Goal: Transaction & Acquisition: Purchase product/service

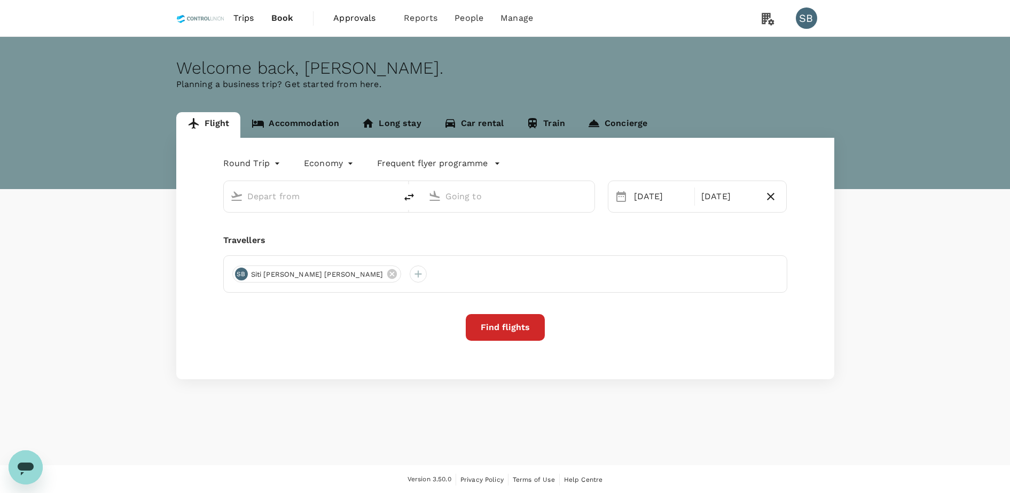
click at [354, 12] on span "Approvals" at bounding box center [359, 18] width 53 height 13
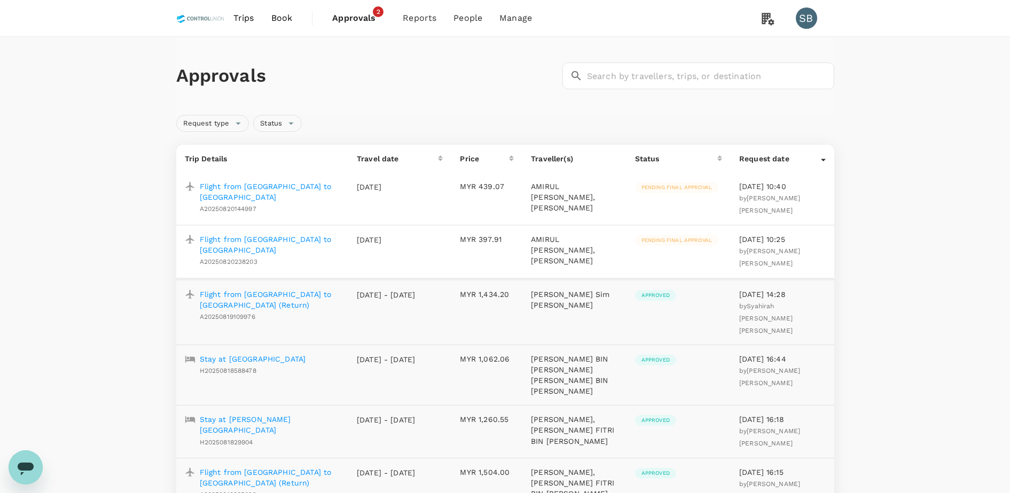
click at [293, 190] on p "Flight from [GEOGRAPHIC_DATA] to [GEOGRAPHIC_DATA]" at bounding box center [270, 191] width 140 height 21
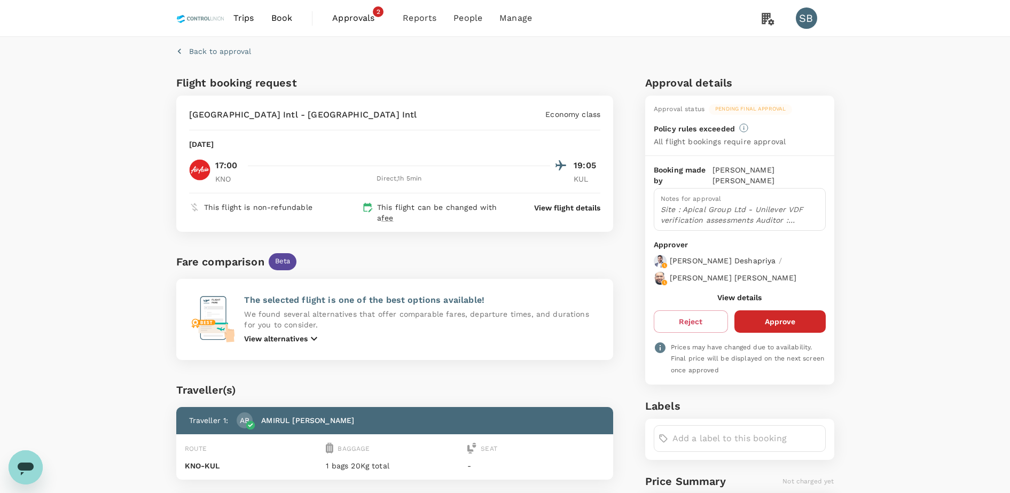
click at [561, 204] on p "View flight details" at bounding box center [567, 207] width 66 height 11
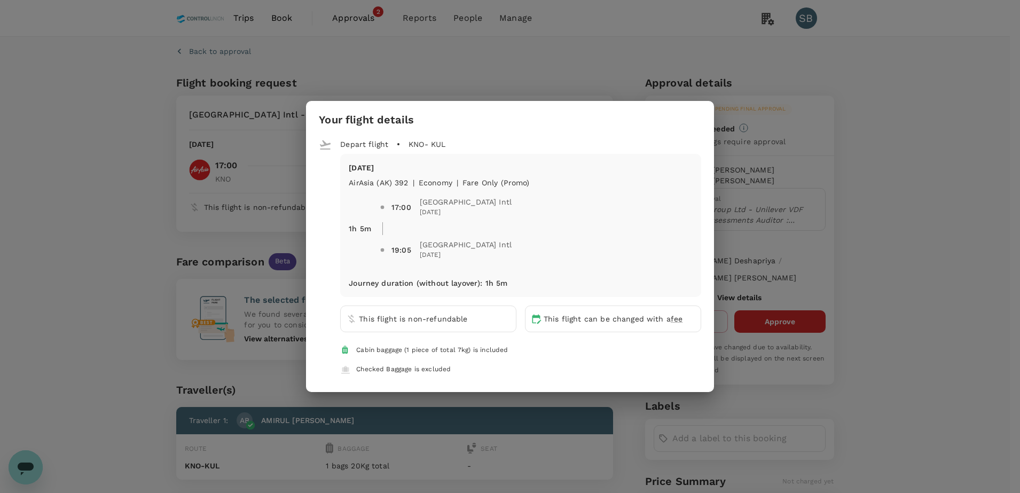
click at [552, 364] on div "Checked Baggage is excluded" at bounding box center [524, 369] width 336 height 11
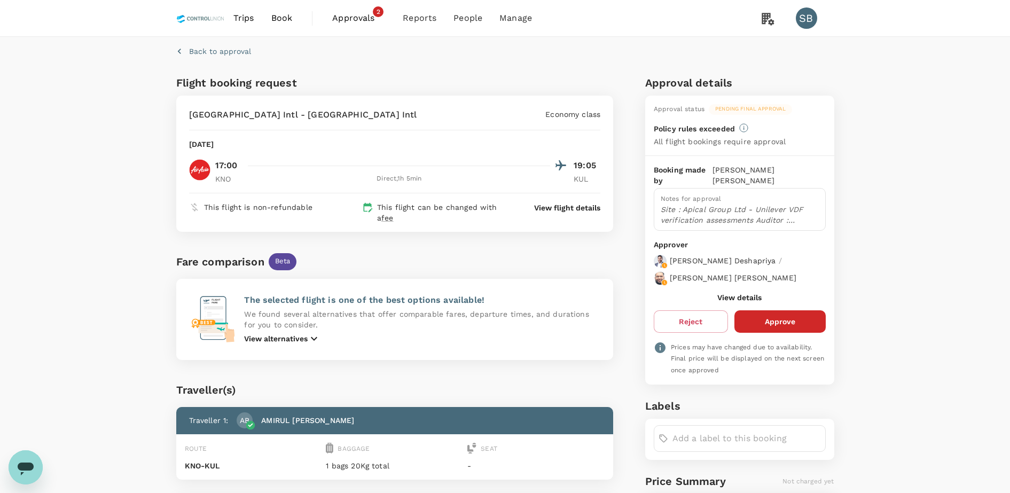
click at [357, 25] on span "Approvals 2" at bounding box center [358, 18] width 53 height 17
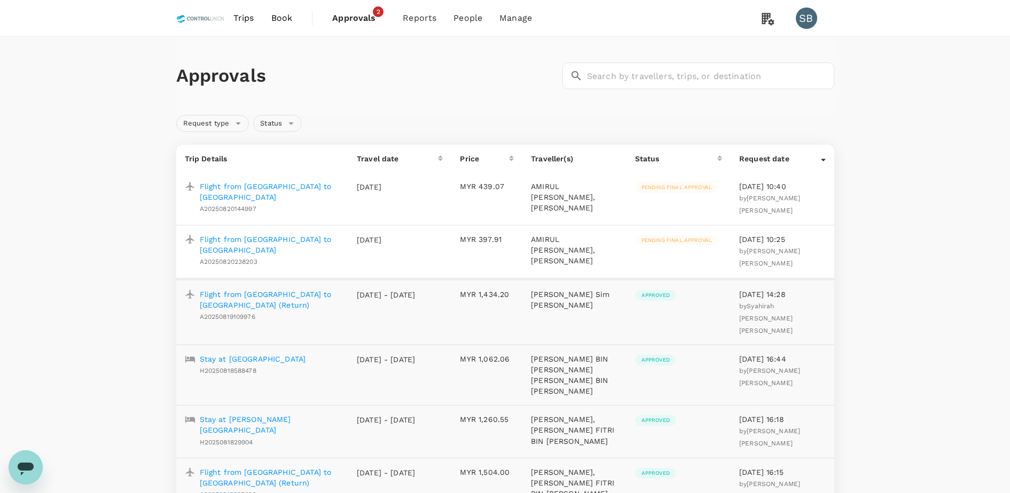
click at [284, 248] on p "Flight from [GEOGRAPHIC_DATA] to [GEOGRAPHIC_DATA]" at bounding box center [270, 244] width 140 height 21
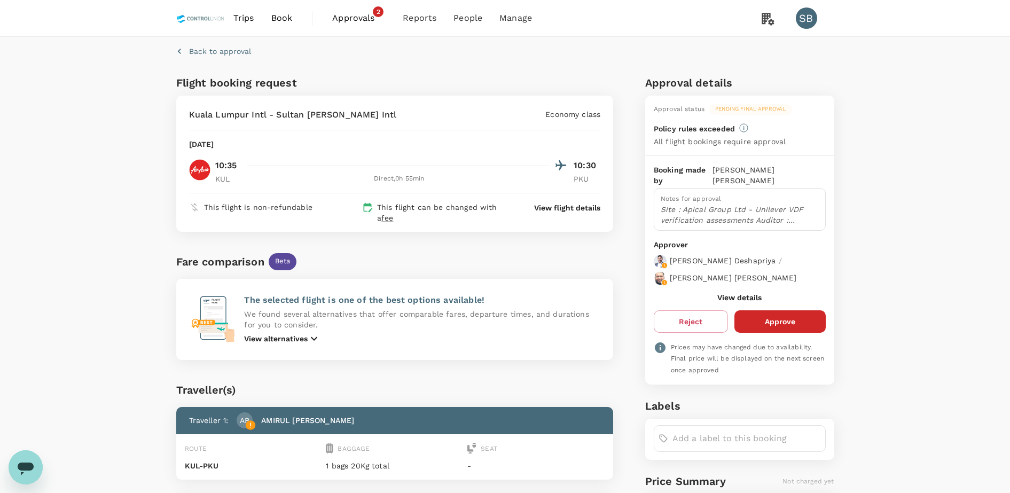
click at [573, 211] on p "View flight details" at bounding box center [567, 207] width 66 height 11
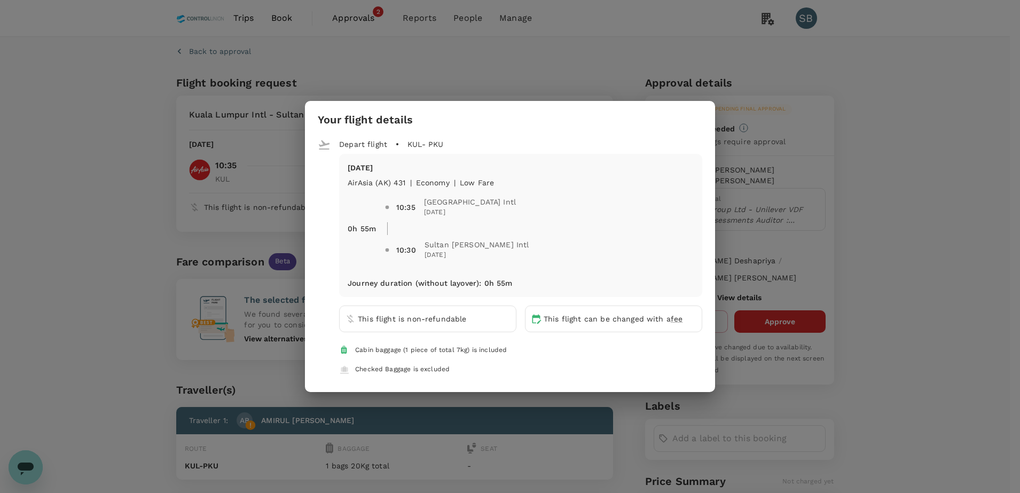
click at [908, 214] on div "Your flight details Depart flight KUL - PKU [DATE] AirAsia ([GEOGRAPHIC_DATA]) …" at bounding box center [510, 246] width 1020 height 493
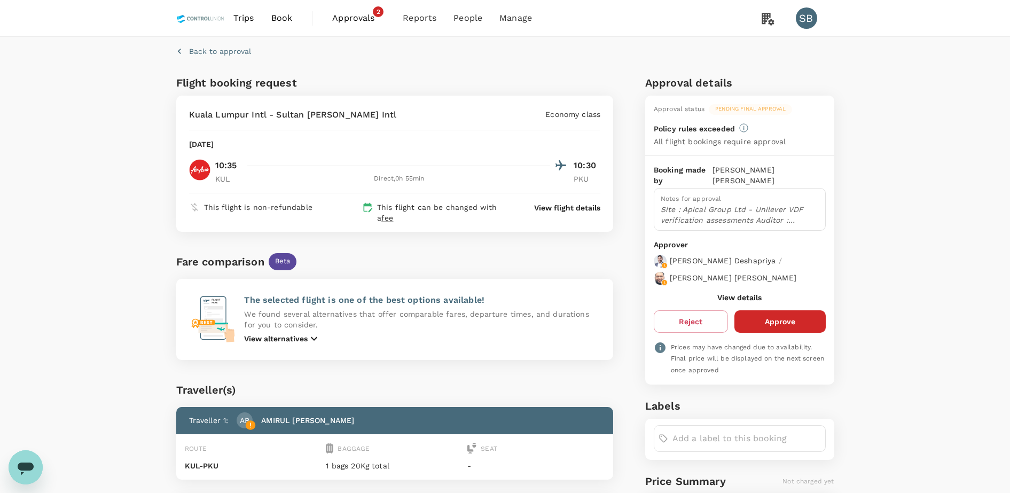
click at [246, 12] on span "Trips" at bounding box center [243, 18] width 21 height 13
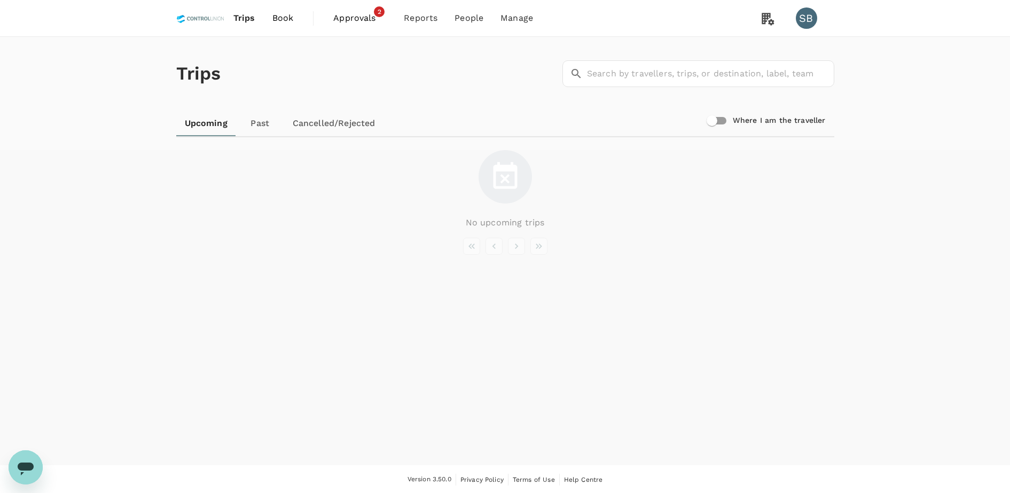
click at [280, 15] on span "Book" at bounding box center [282, 18] width 21 height 13
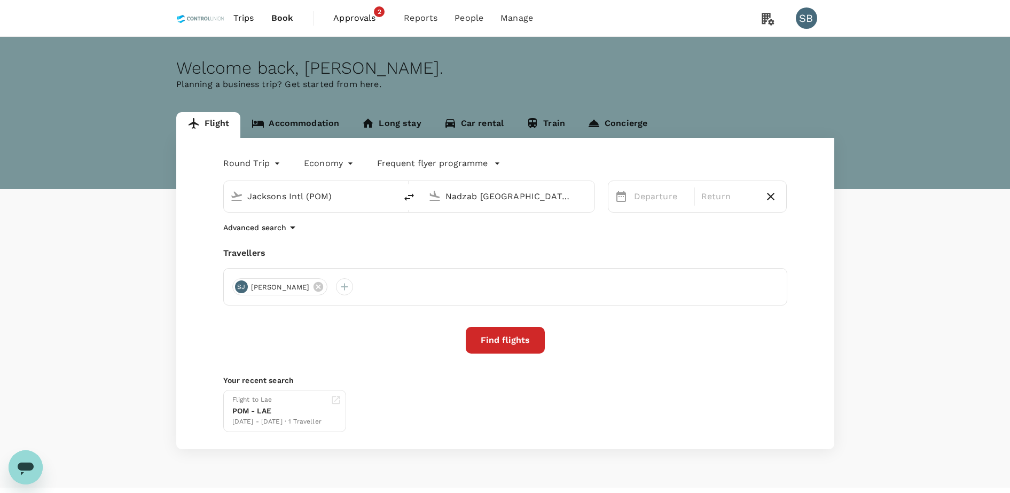
type input "Jacksons Intl (POM)"
type input "Nadzab [GEOGRAPHIC_DATA] ([GEOGRAPHIC_DATA])"
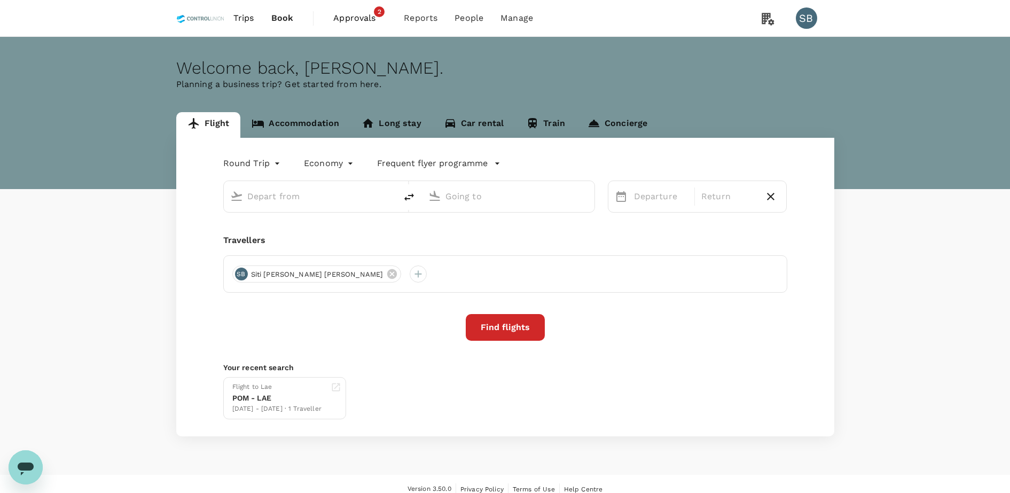
type input "Jacksons Intl (POM)"
type input "Nadzab [GEOGRAPHIC_DATA] ([GEOGRAPHIC_DATA])"
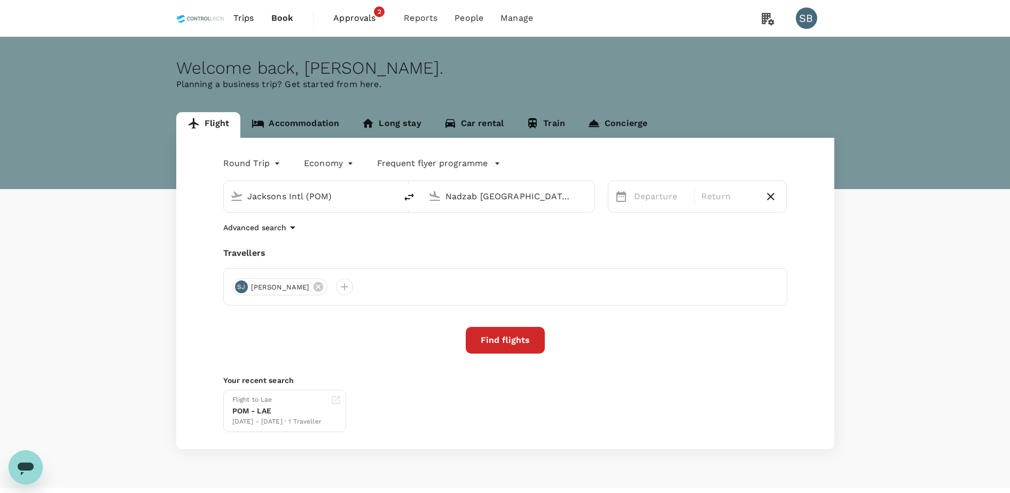
click at [346, 198] on input "Jacksons Intl (POM)" at bounding box center [310, 196] width 127 height 17
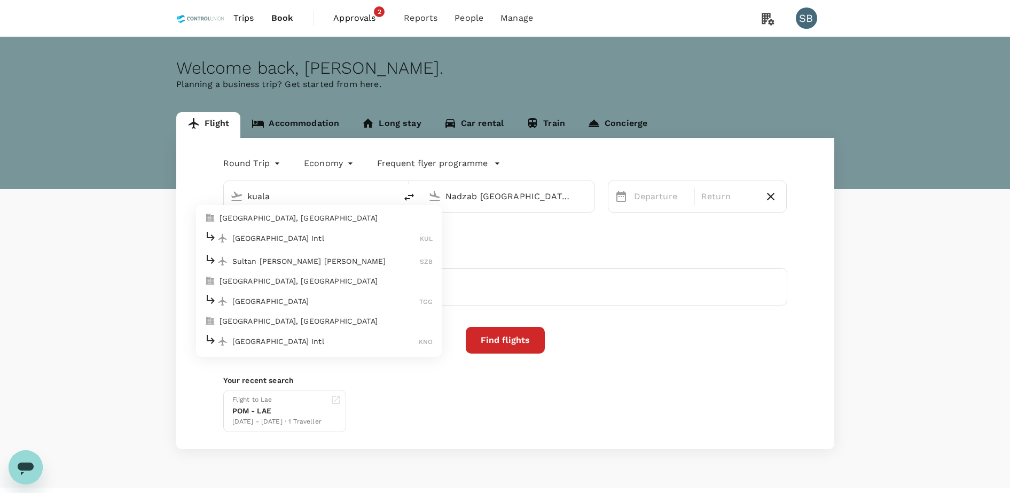
click at [309, 238] on p "[GEOGRAPHIC_DATA] Intl" at bounding box center [326, 238] width 188 height 11
type input "Kuala Lumpur Intl ([GEOGRAPHIC_DATA])"
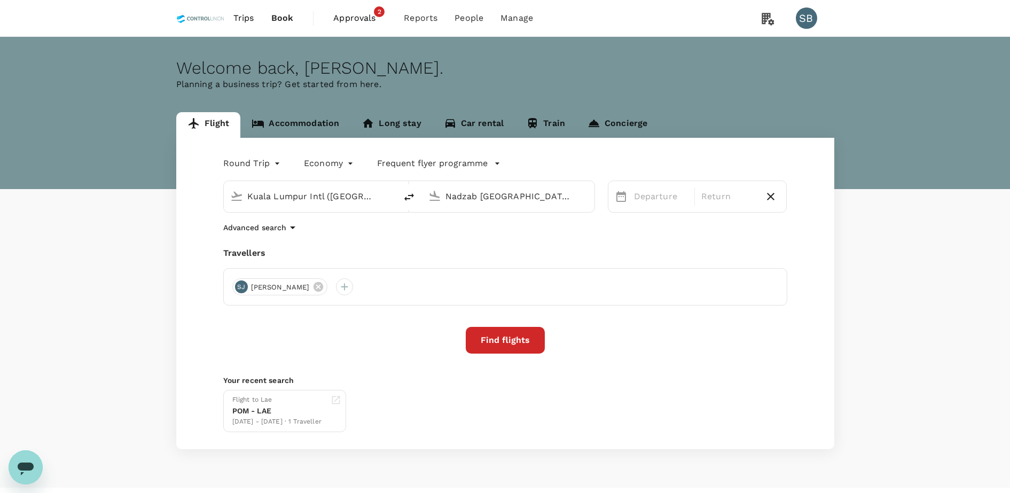
scroll to position [0, 70]
click at [514, 191] on input "Nadzab [GEOGRAPHIC_DATA] ([GEOGRAPHIC_DATA])" at bounding box center [508, 196] width 127 height 17
click at [508, 242] on p "Sultan [PERSON_NAME] Intl" at bounding box center [523, 238] width 187 height 11
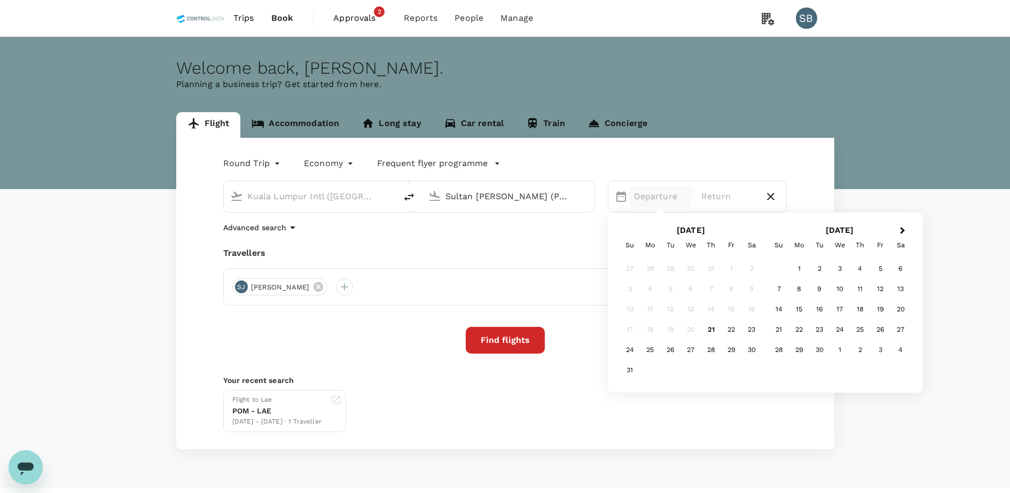
type input "Sultan [PERSON_NAME] (PKU)"
click at [775, 197] on icon "button" at bounding box center [770, 196] width 13 height 13
type input "oneway"
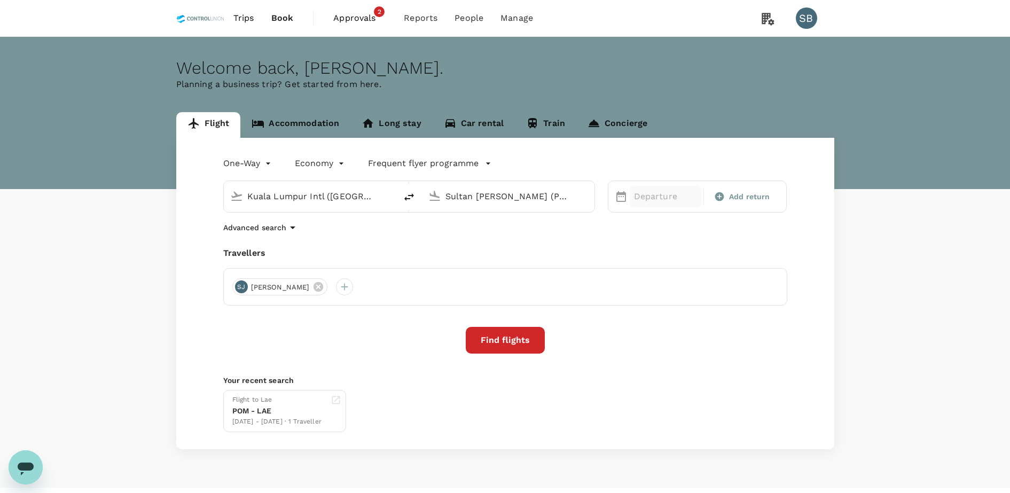
click at [664, 199] on p "Departure" at bounding box center [665, 196] width 63 height 13
click at [855, 314] on div "18" at bounding box center [860, 309] width 20 height 20
click at [312, 282] on icon at bounding box center [318, 287] width 12 height 12
click at [235, 280] on div at bounding box center [240, 286] width 17 height 17
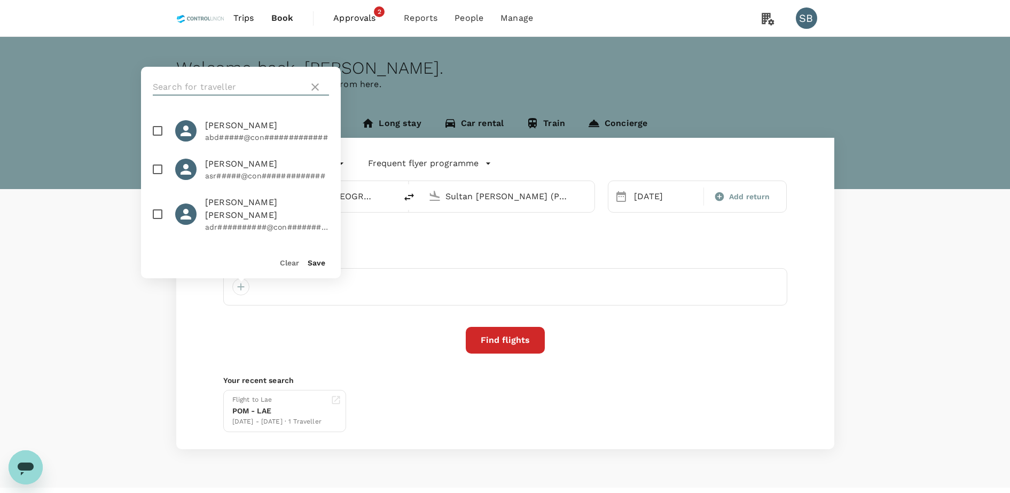
click at [211, 82] on input "text" at bounding box center [229, 86] width 152 height 17
type input "asyraa"
click at [154, 140] on input "checkbox" at bounding box center [157, 131] width 22 height 22
checkbox input "true"
click at [315, 267] on div "Save" at bounding box center [312, 257] width 26 height 21
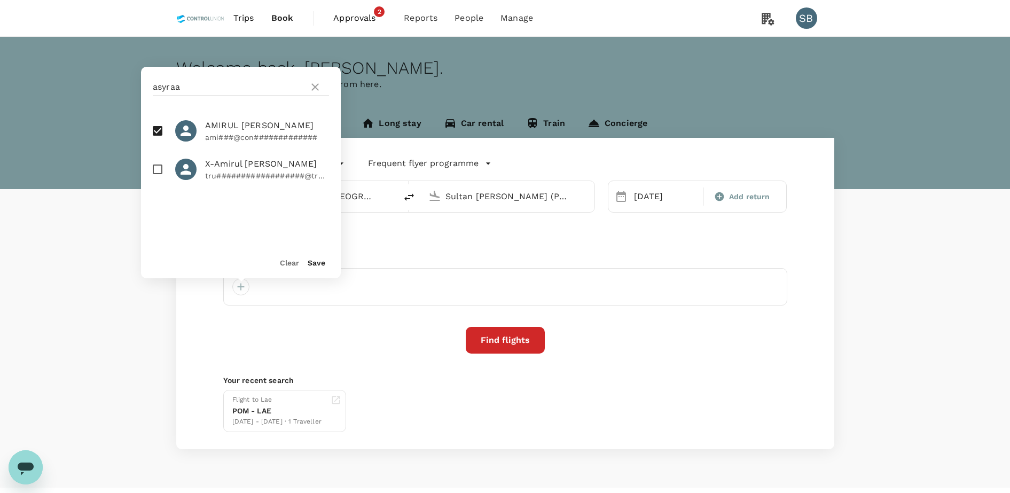
click at [319, 261] on button "Save" at bounding box center [317, 262] width 18 height 9
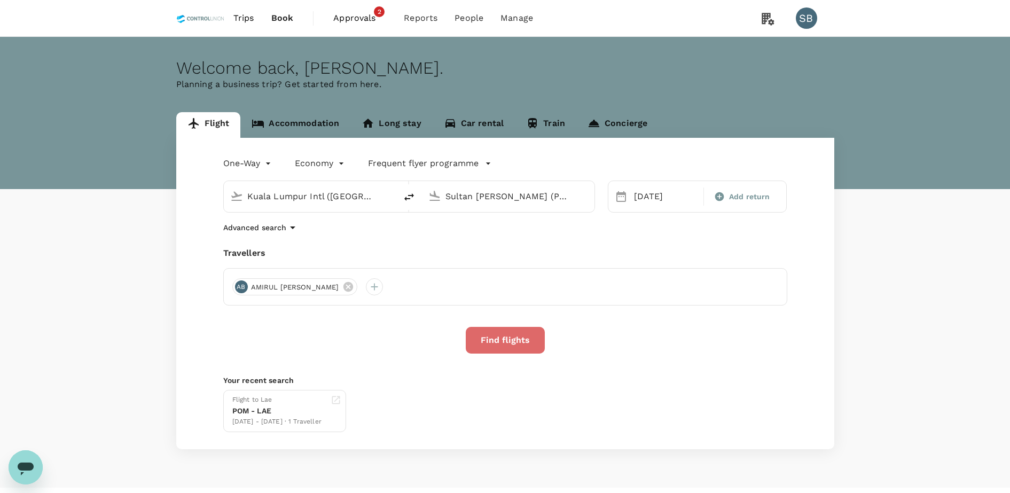
click at [506, 334] on button "Find flights" at bounding box center [505, 340] width 79 height 27
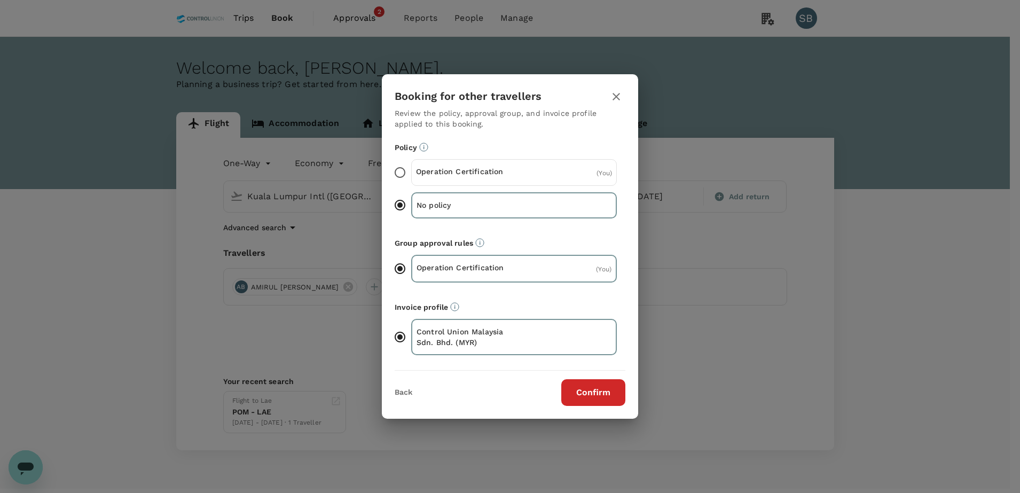
click at [520, 171] on div "Operation Certification ( You )" at bounding box center [514, 172] width 206 height 27
click at [411, 171] on input "Operation Certification ( You )" at bounding box center [400, 172] width 22 height 22
click at [579, 390] on button "Confirm" at bounding box center [593, 392] width 64 height 27
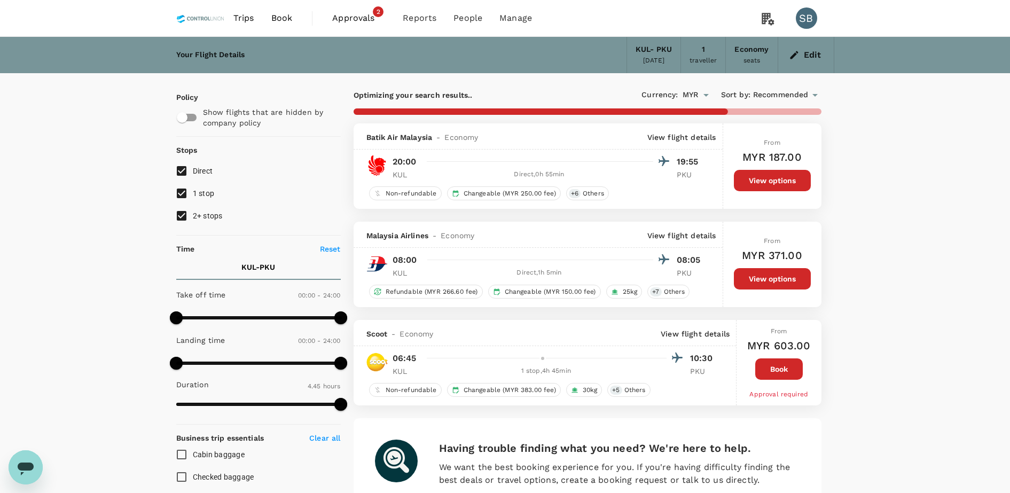
type input "1660"
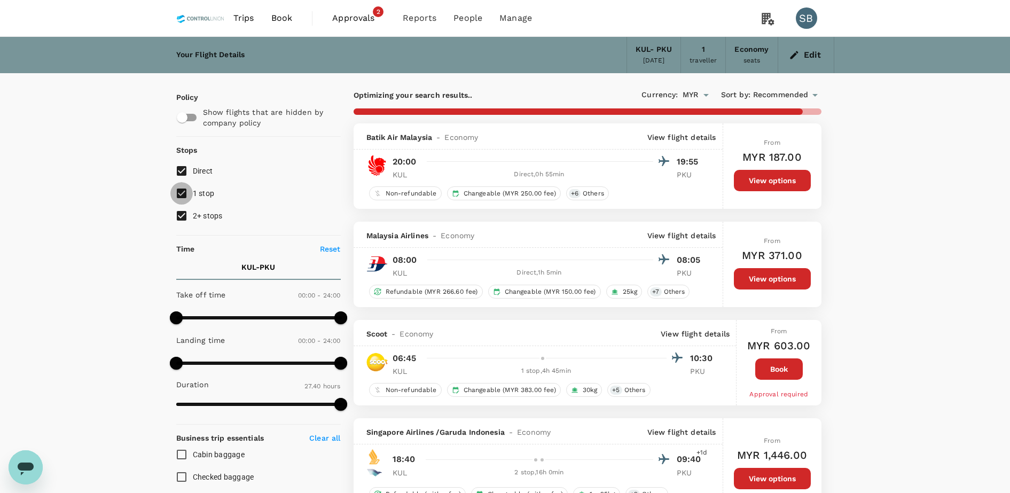
click at [185, 194] on input "1 stop" at bounding box center [181, 193] width 22 height 22
checkbox input "false"
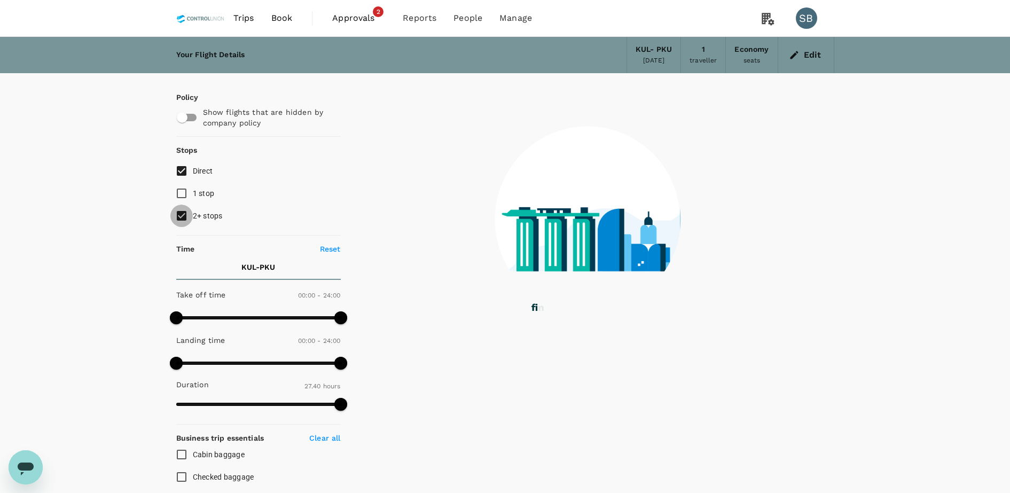
click at [185, 219] on input "2+ stops" at bounding box center [181, 216] width 22 height 22
checkbox input "false"
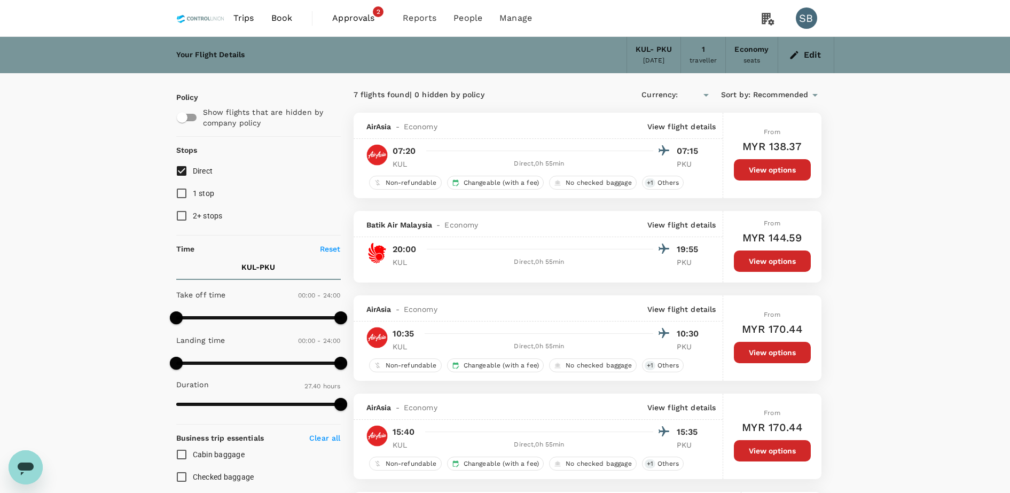
type input "MYR"
click at [756, 355] on button "View options" at bounding box center [772, 352] width 77 height 21
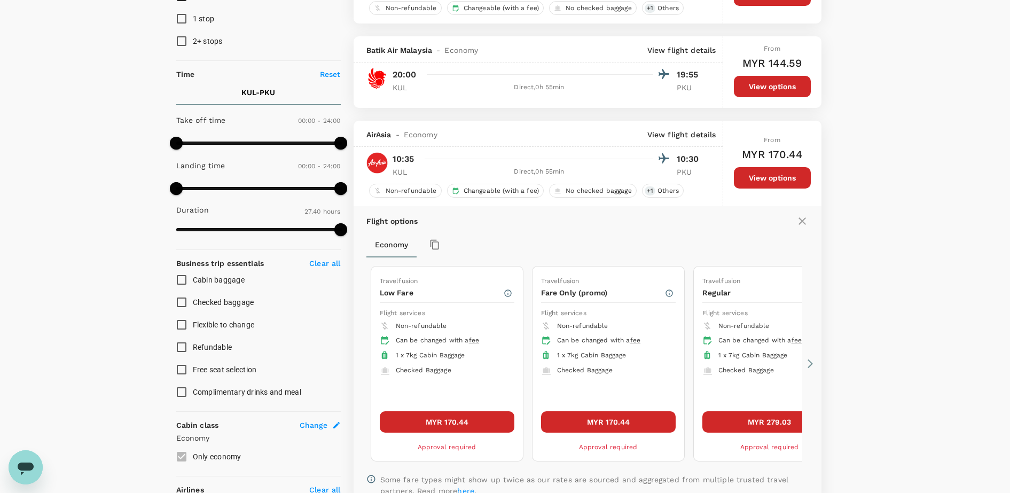
scroll to position [295, 0]
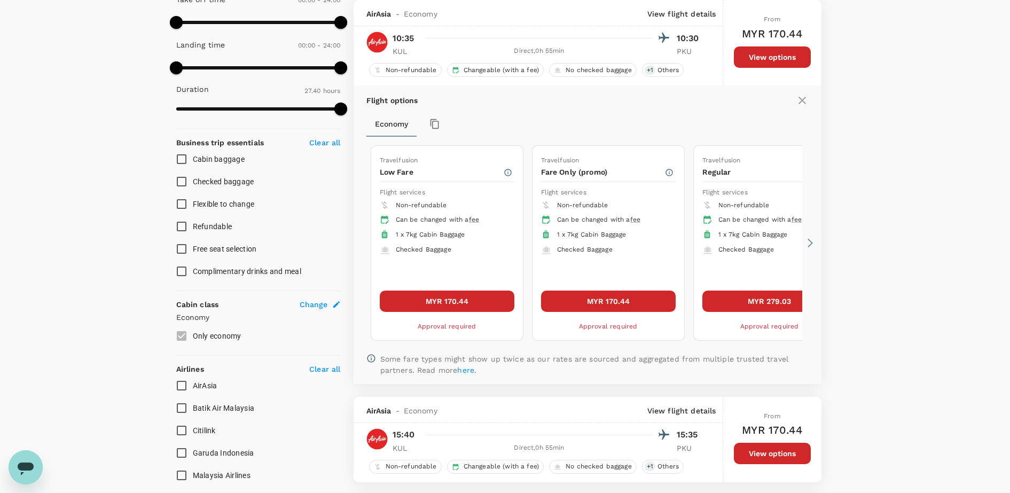
click at [814, 245] on icon at bounding box center [810, 243] width 11 height 11
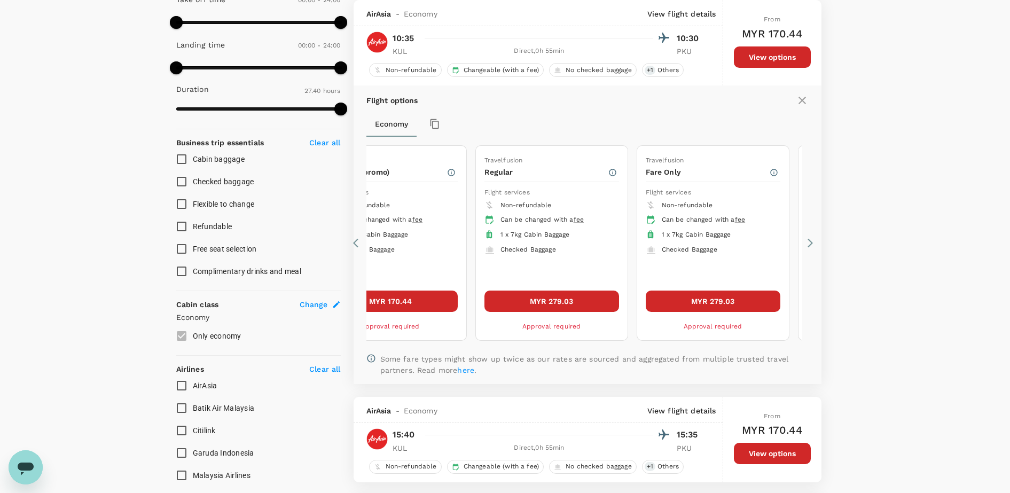
click at [814, 245] on icon at bounding box center [810, 243] width 11 height 11
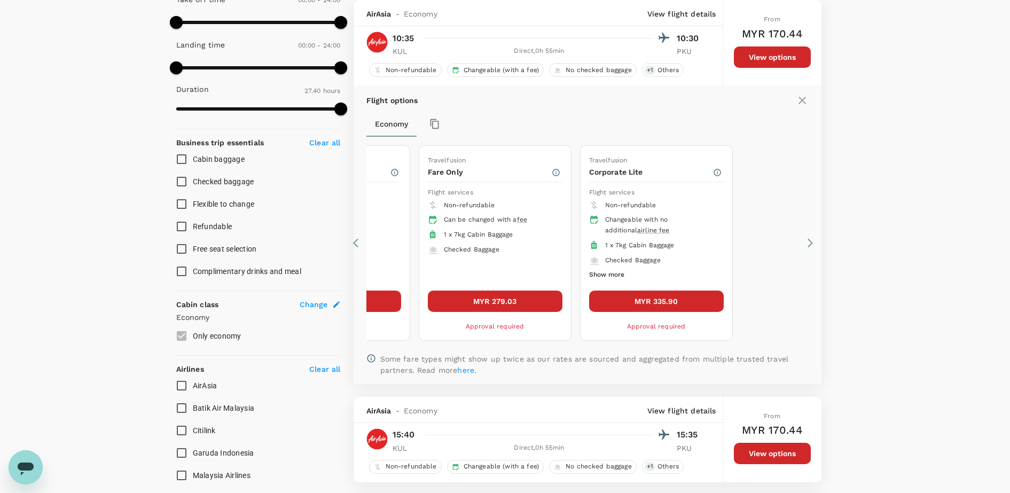
click at [814, 245] on icon at bounding box center [810, 243] width 11 height 11
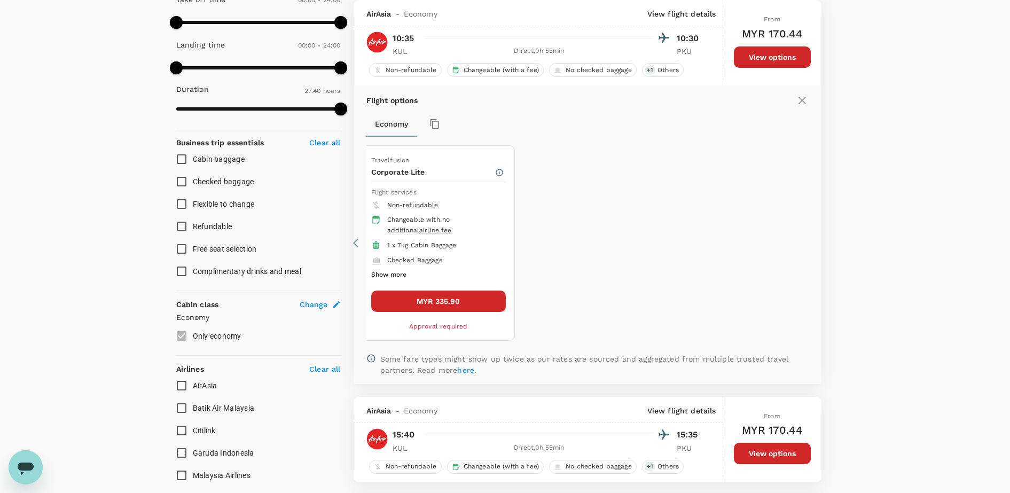
click at [355, 248] on div "Flight options Economy Travelfusion Low Fare Flight services Non-refundable Can…" at bounding box center [588, 234] width 468 height 298
click at [354, 240] on icon at bounding box center [358, 243] width 11 height 11
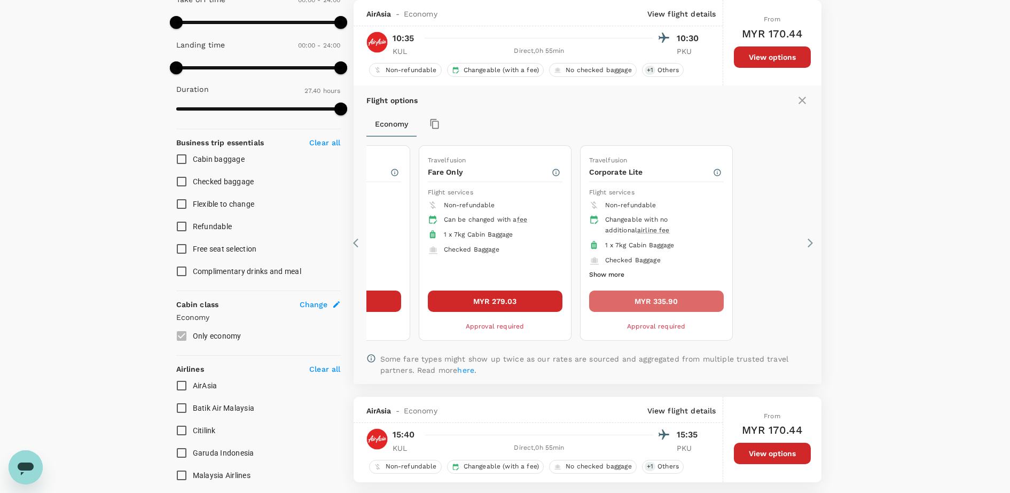
click at [632, 301] on button "MYR 335.90" at bounding box center [656, 300] width 135 height 21
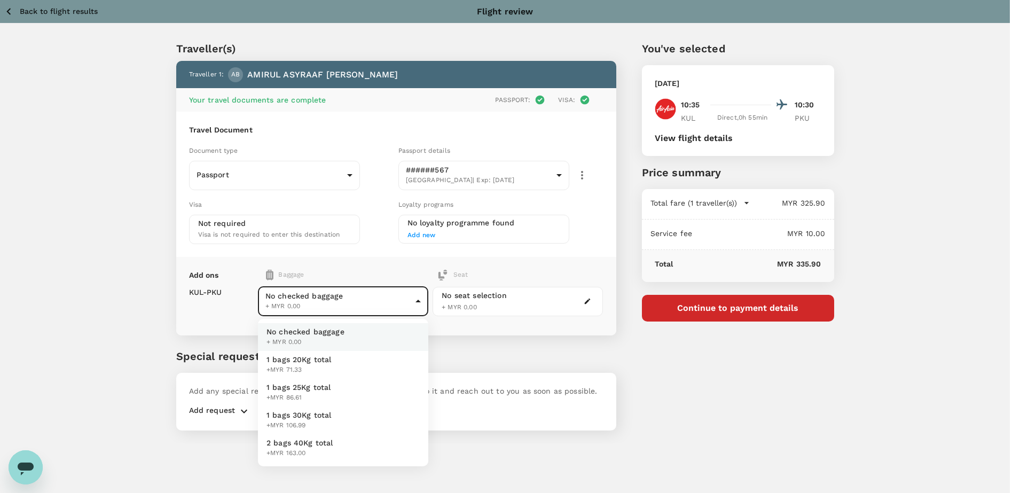
click at [394, 303] on body "Back to flight results Flight review Traveller(s) Traveller 1 : AB AMIRUL ASYRA…" at bounding box center [510, 261] width 1020 height 522
click at [349, 365] on li "1 bags 20Kg total +MYR 71.33" at bounding box center [343, 365] width 170 height 28
type input "1 - 71.33"
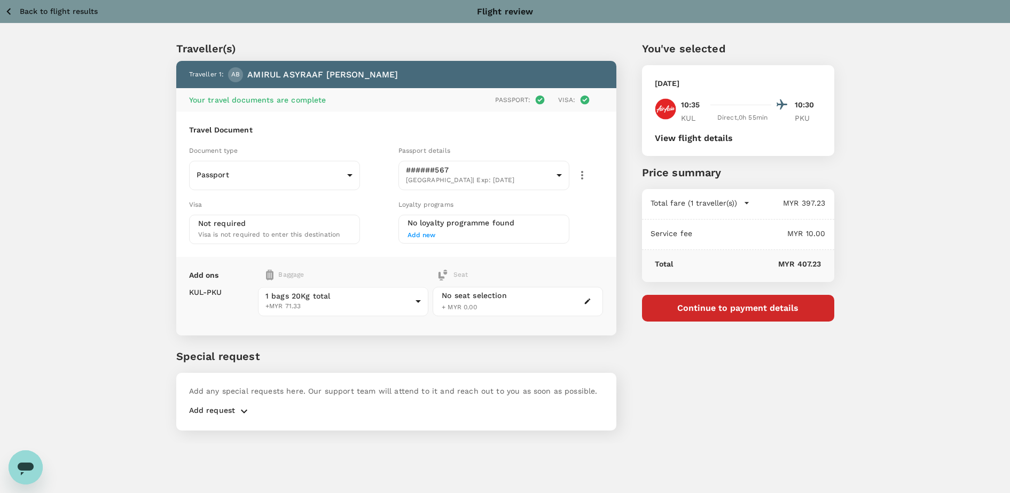
click at [513, 303] on div "No seat selection + MYR 0.00" at bounding box center [518, 301] width 170 height 29
click at [587, 302] on icon "button" at bounding box center [588, 302] width 6 height 6
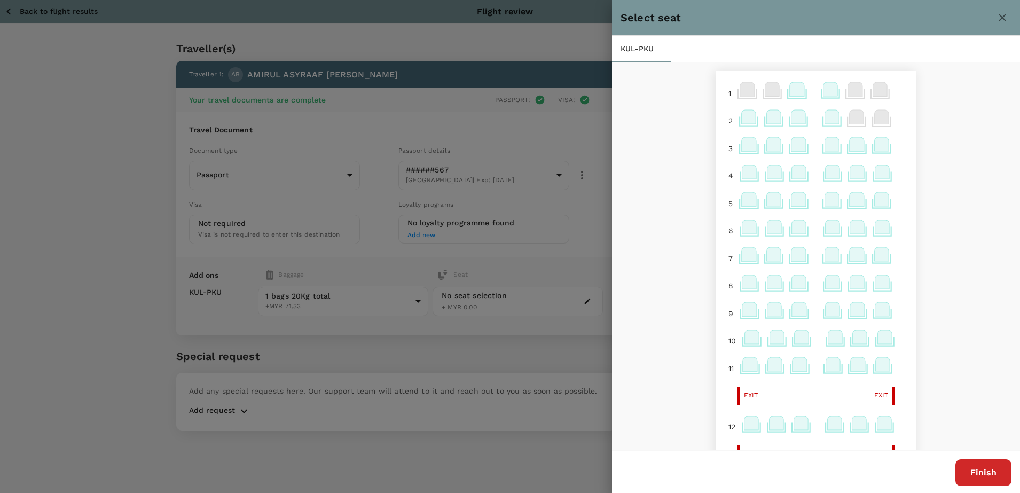
click at [877, 423] on icon at bounding box center [884, 423] width 14 height 14
click at [868, 395] on p "Select" at bounding box center [866, 399] width 23 height 11
click at [964, 475] on button "Finish" at bounding box center [983, 472] width 56 height 27
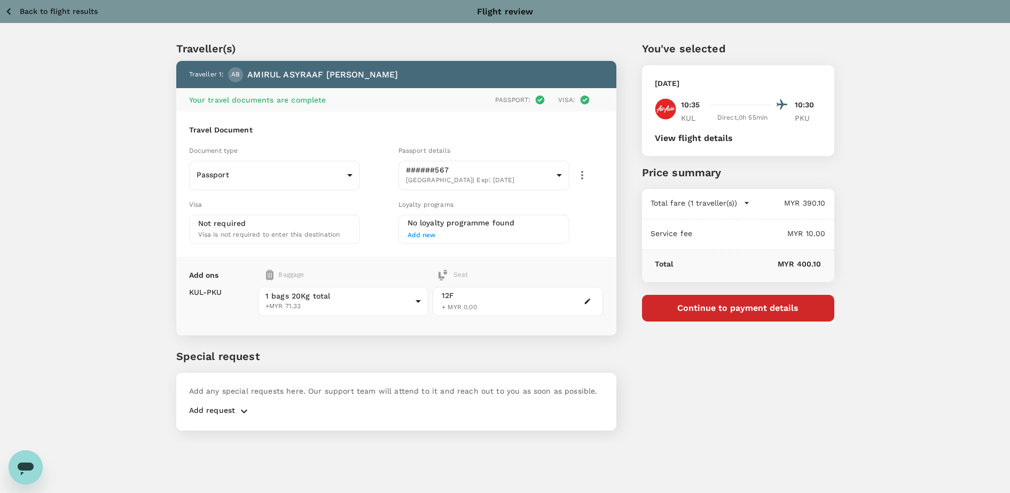
drag, startPoint x: 602, startPoint y: 284, endPoint x: 603, endPoint y: 290, distance: 6.6
click at [603, 290] on div "Add ons Baggage Seat KUL - PKU 1 bags 20Kg total +MYR 71.33 1 - 71.33 ​ 12F + M…" at bounding box center [396, 296] width 440 height 78
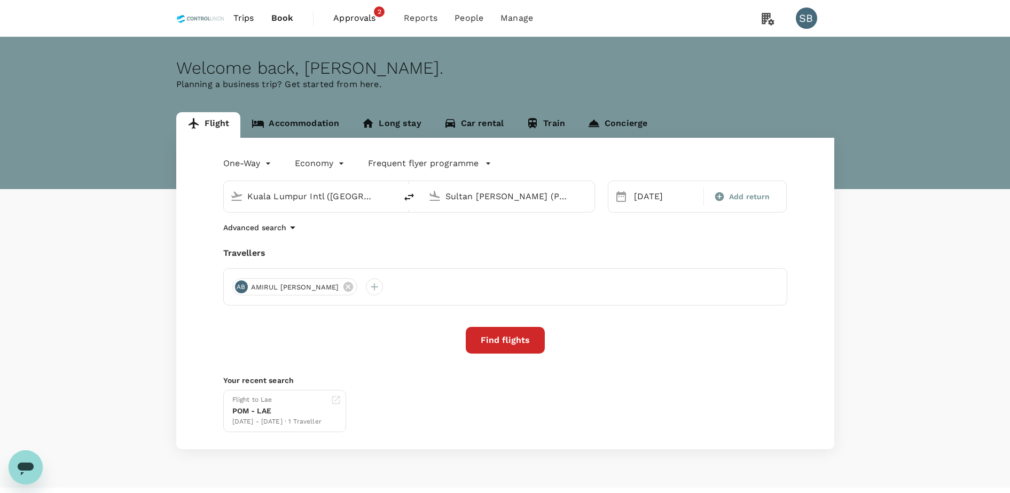
click at [349, 10] on span "Approvals 2" at bounding box center [359, 18] width 53 height 17
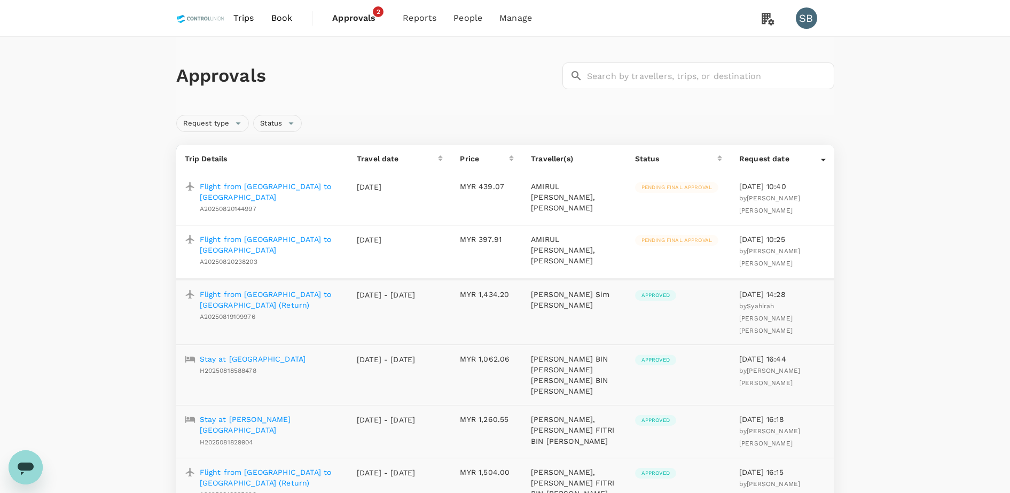
click at [260, 246] on p "Flight from [GEOGRAPHIC_DATA] to [GEOGRAPHIC_DATA]" at bounding box center [270, 244] width 140 height 21
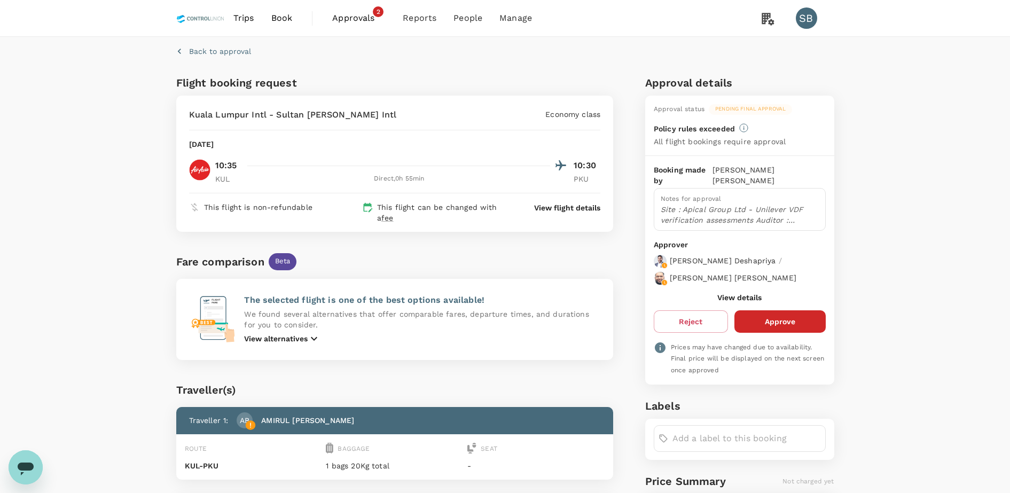
click at [549, 209] on p "View flight details" at bounding box center [567, 207] width 66 height 11
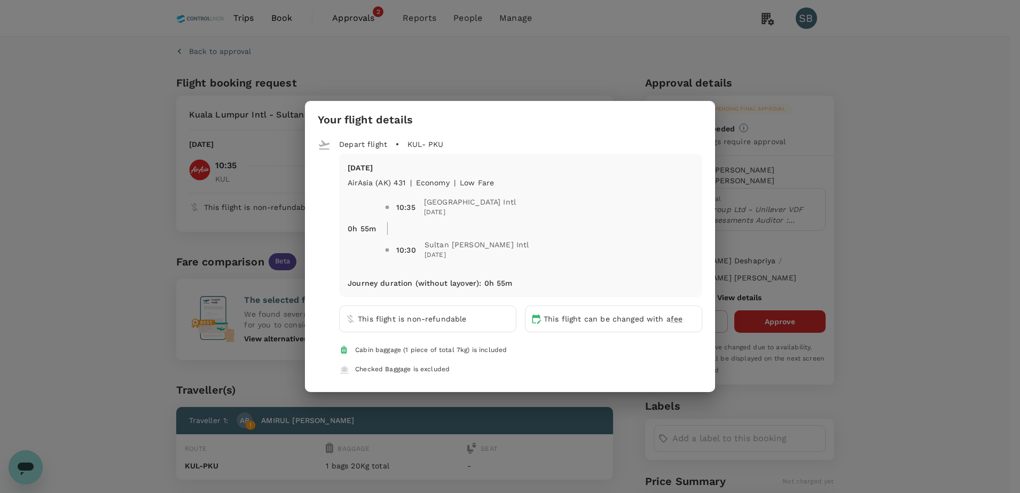
click at [477, 72] on div "Your flight details Depart flight KUL - PKU [DATE] AirAsia ([GEOGRAPHIC_DATA]) …" at bounding box center [510, 246] width 1020 height 493
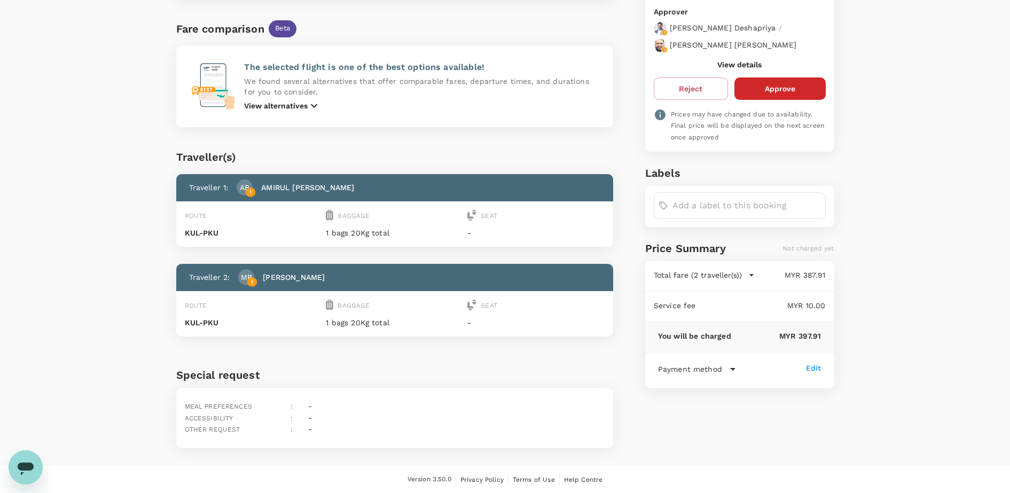
scroll to position [234, 0]
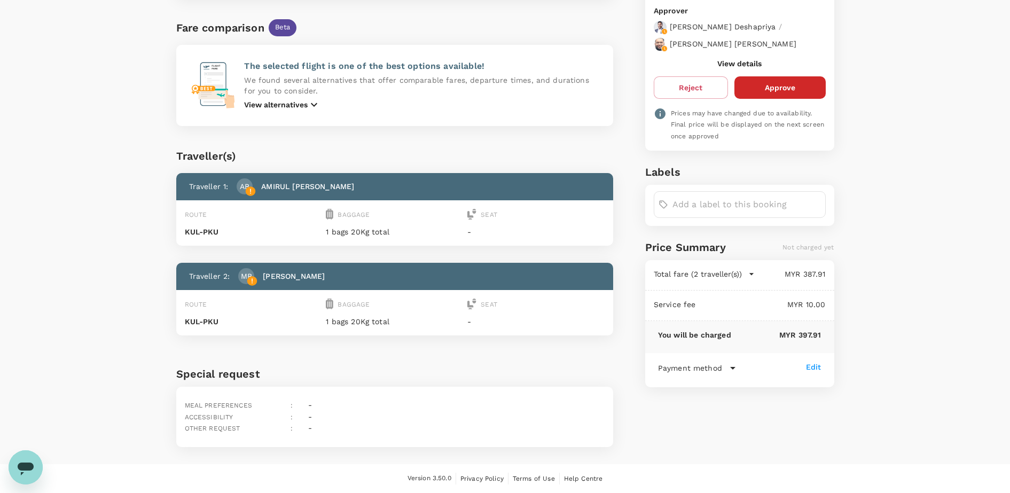
click at [749, 269] on icon "button" at bounding box center [751, 274] width 11 height 11
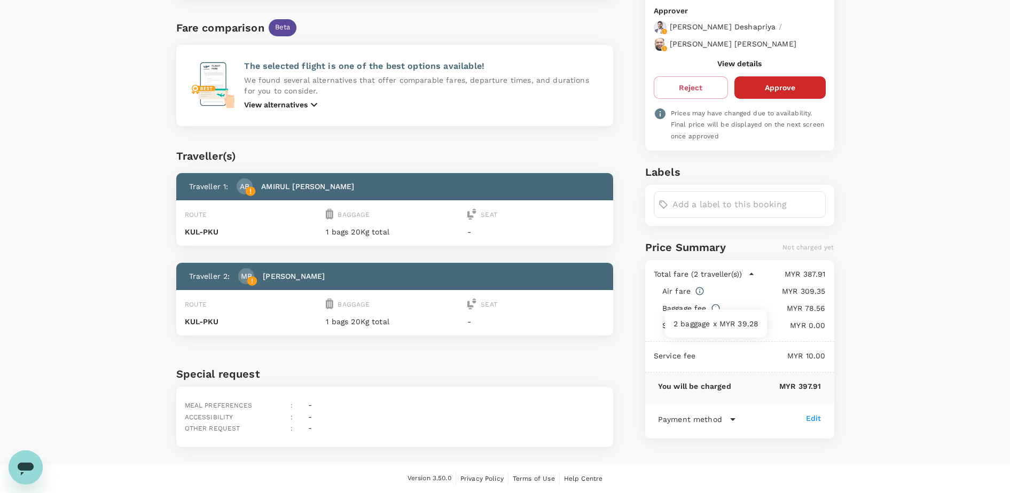
click at [715, 303] on icon at bounding box center [716, 308] width 10 height 10
click at [734, 413] on icon at bounding box center [732, 419] width 13 height 13
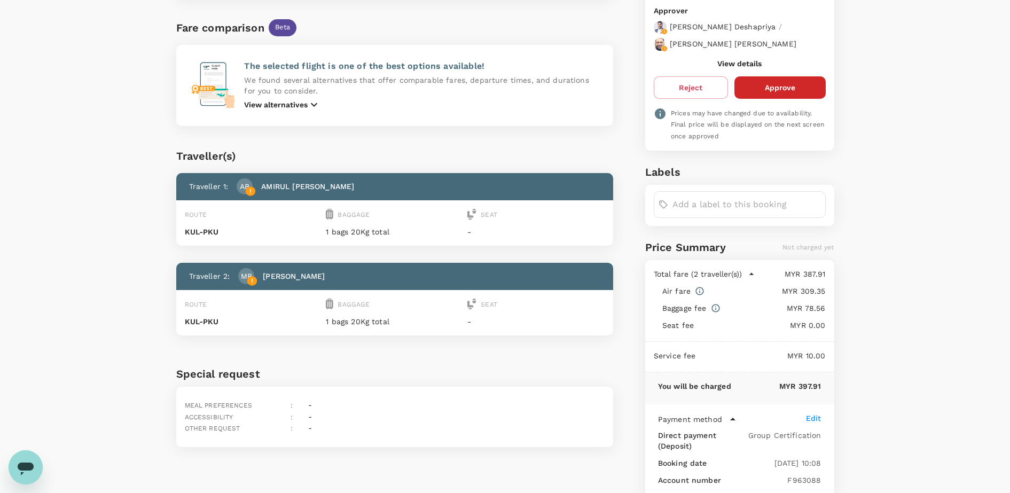
click at [746, 59] on button "View details" at bounding box center [739, 63] width 44 height 9
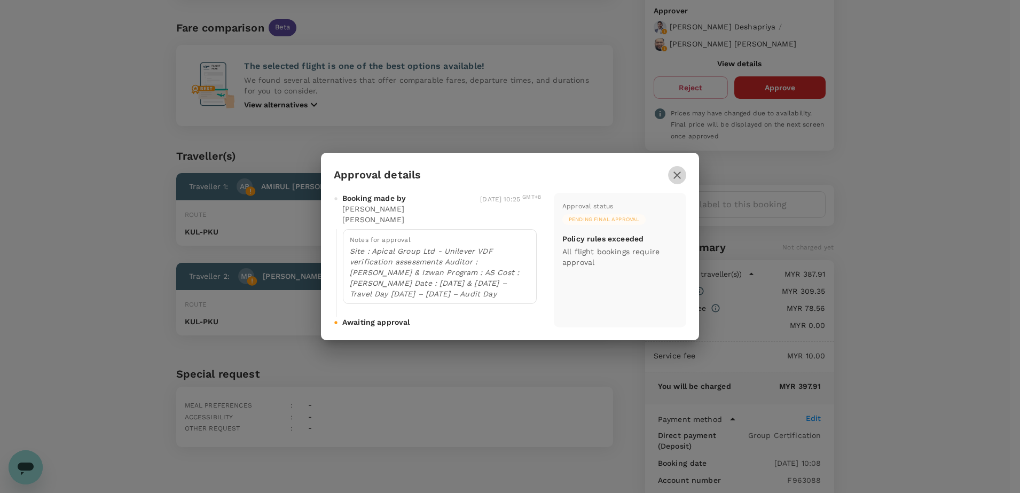
click at [679, 180] on icon "button" at bounding box center [677, 175] width 13 height 13
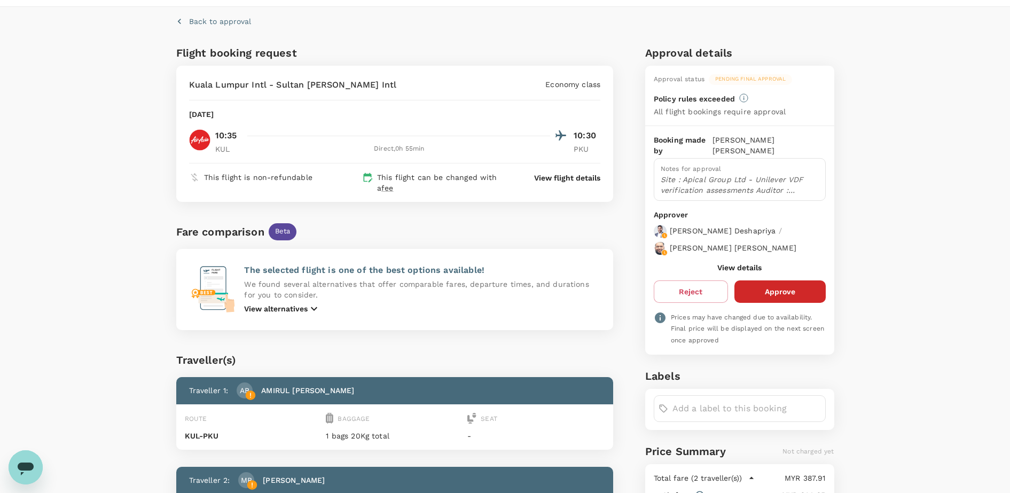
scroll to position [0, 0]
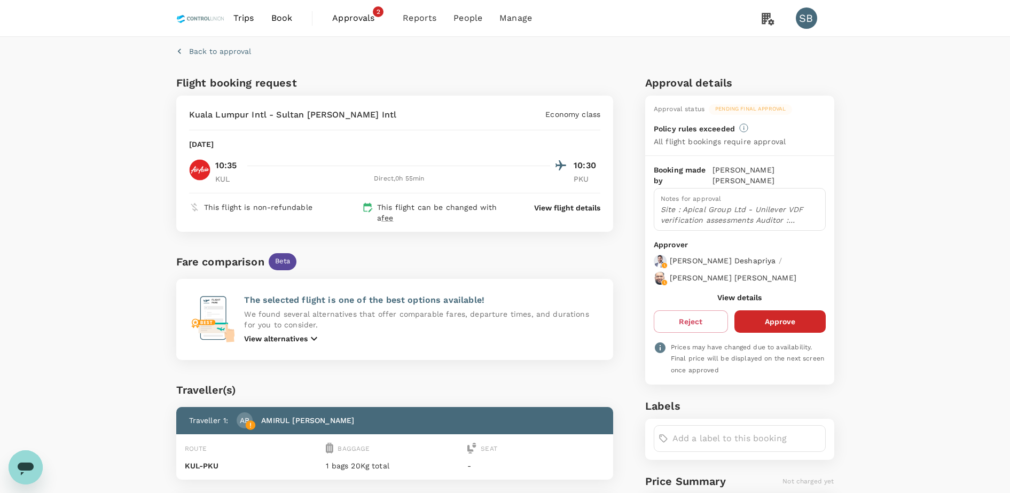
click at [352, 19] on span "Approvals" at bounding box center [358, 18] width 53 height 13
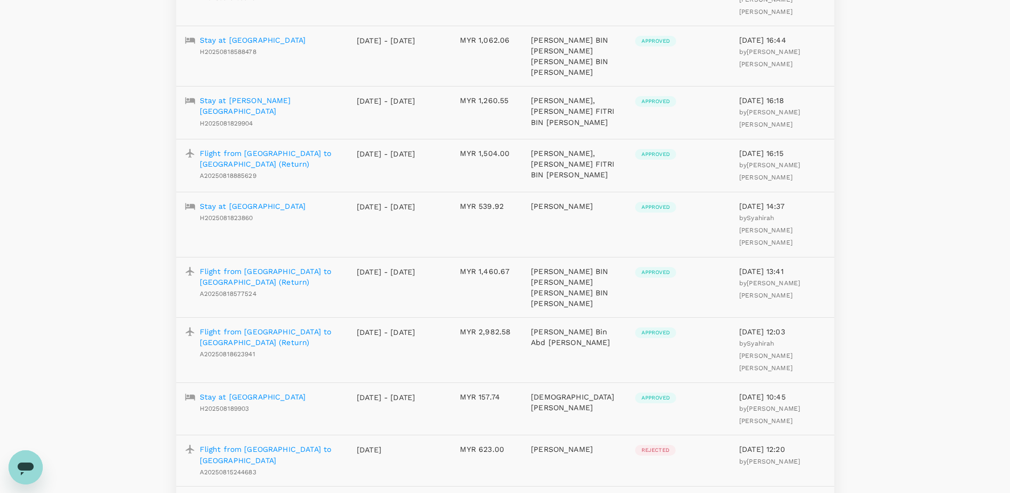
scroll to position [317, 0]
click at [298, 276] on p "Flight from [GEOGRAPHIC_DATA] to [GEOGRAPHIC_DATA] (Return)" at bounding box center [270, 278] width 140 height 21
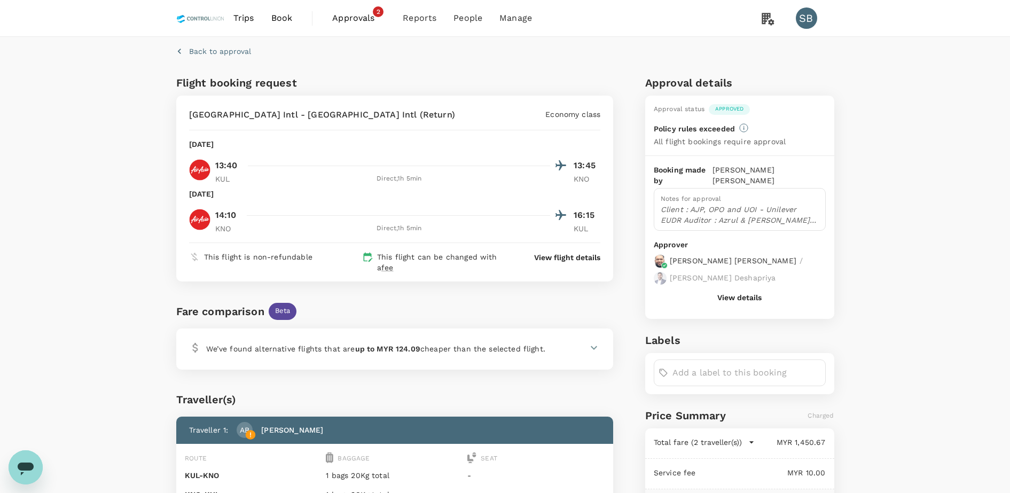
click at [741, 293] on button "View details" at bounding box center [739, 297] width 44 height 9
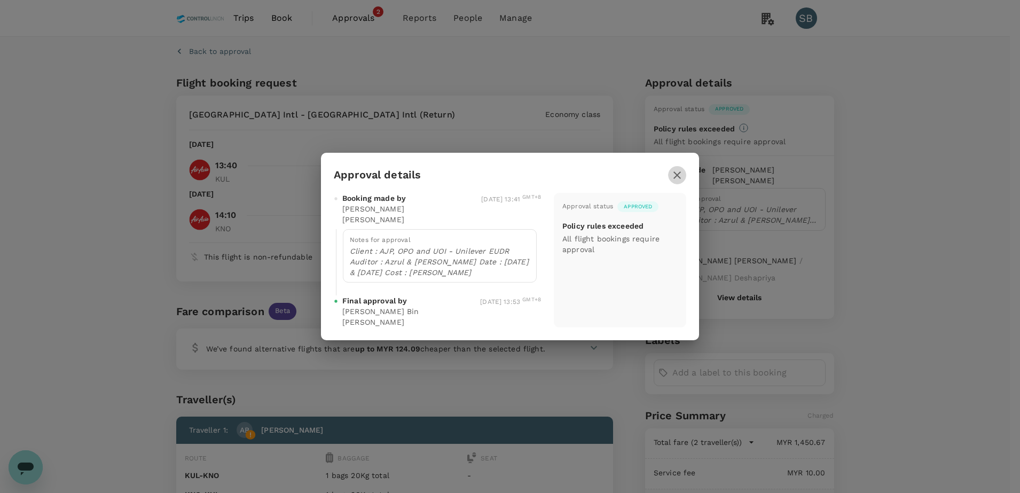
click at [680, 174] on icon "button" at bounding box center [677, 175] width 13 height 13
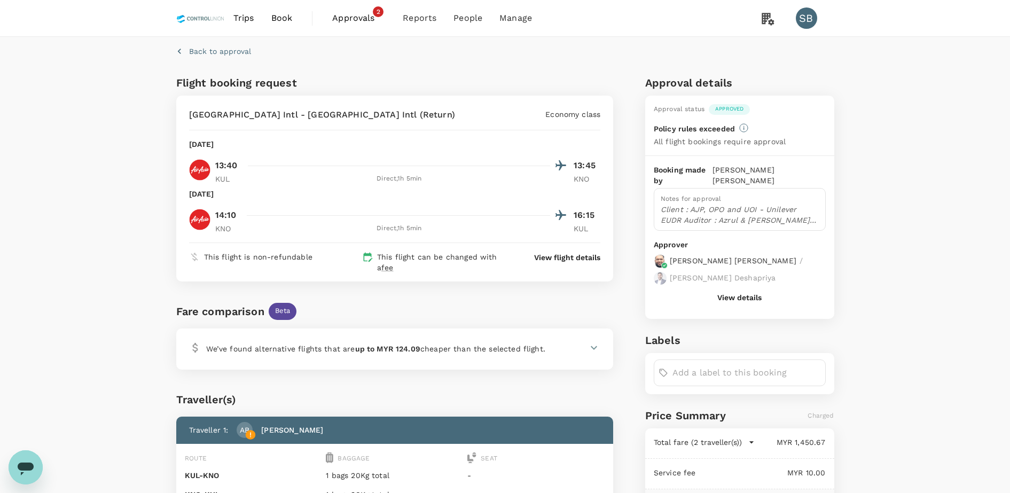
click at [350, 17] on span "Approvals" at bounding box center [358, 18] width 53 height 13
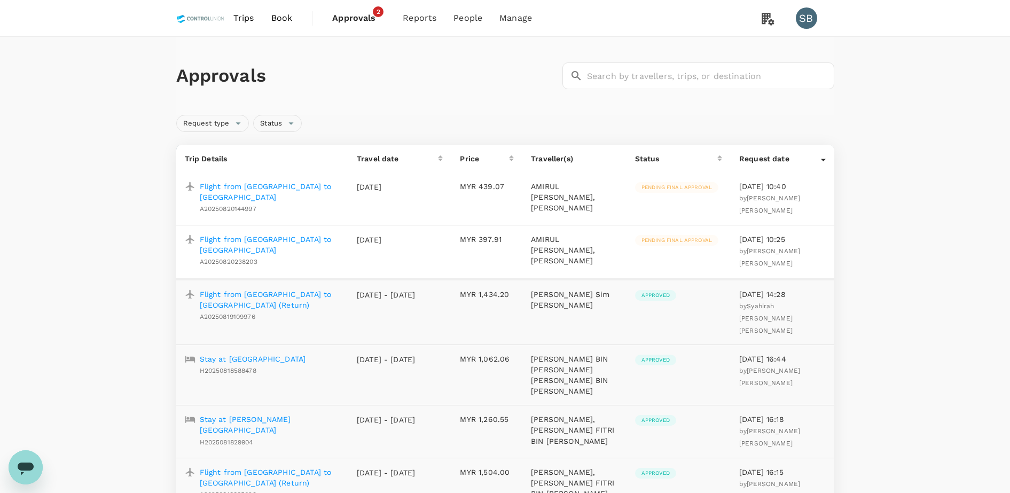
click at [279, 19] on span "Book" at bounding box center [281, 18] width 21 height 13
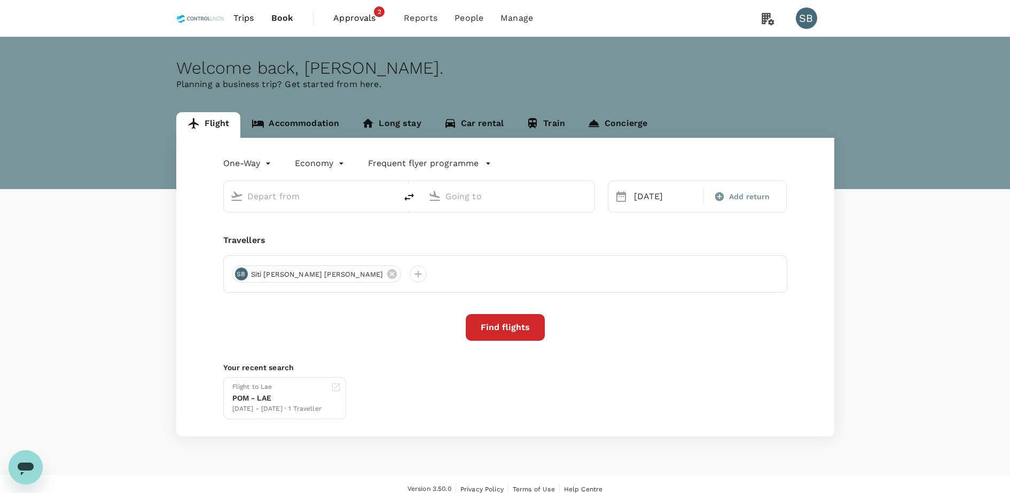
type input "Kuala Lumpur Intl ([GEOGRAPHIC_DATA])"
type input "Sultan [PERSON_NAME] (PKU)"
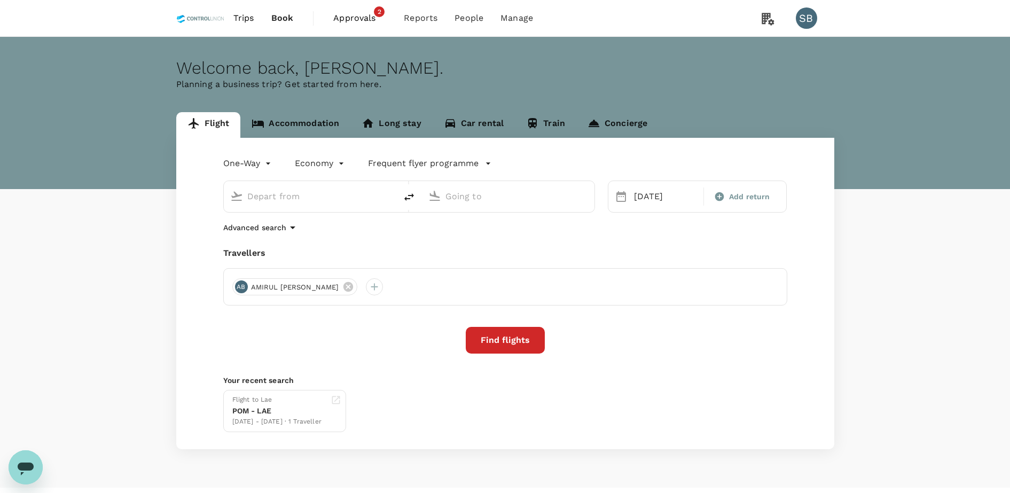
type input "Kuala Lumpur Intl ([GEOGRAPHIC_DATA])"
type input "Sultan [PERSON_NAME] (PKU)"
click at [408, 191] on icon "delete" at bounding box center [409, 197] width 13 height 13
type input "Sultan [PERSON_NAME] (PKU)"
type input "Kuala Lumpur Intl ([GEOGRAPHIC_DATA])"
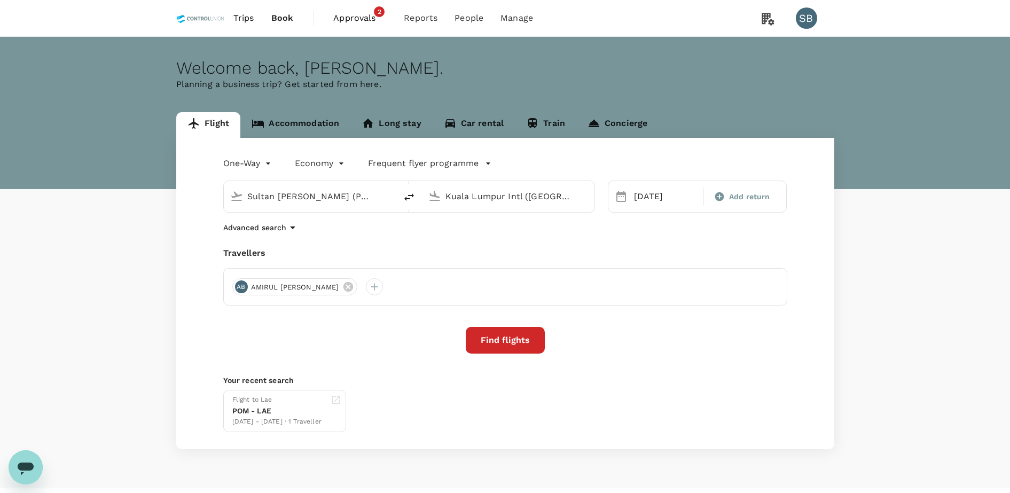
click at [507, 190] on input "Kuala Lumpur Intl ([GEOGRAPHIC_DATA])" at bounding box center [508, 196] width 127 height 17
click at [487, 240] on p "[GEOGRAPHIC_DATA] Intl" at bounding box center [523, 238] width 187 height 11
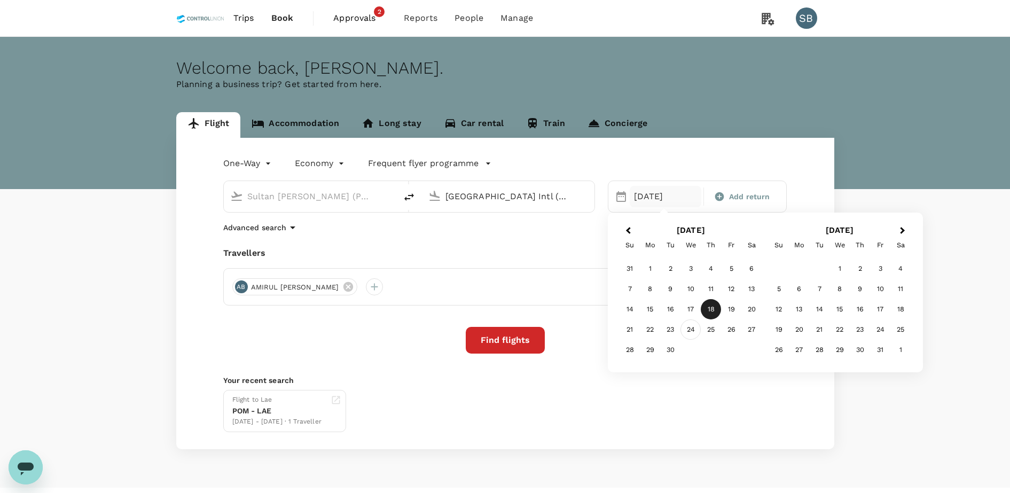
type input "Kuala Namu Intl (KNO)"
click at [690, 326] on div "24" at bounding box center [690, 329] width 20 height 20
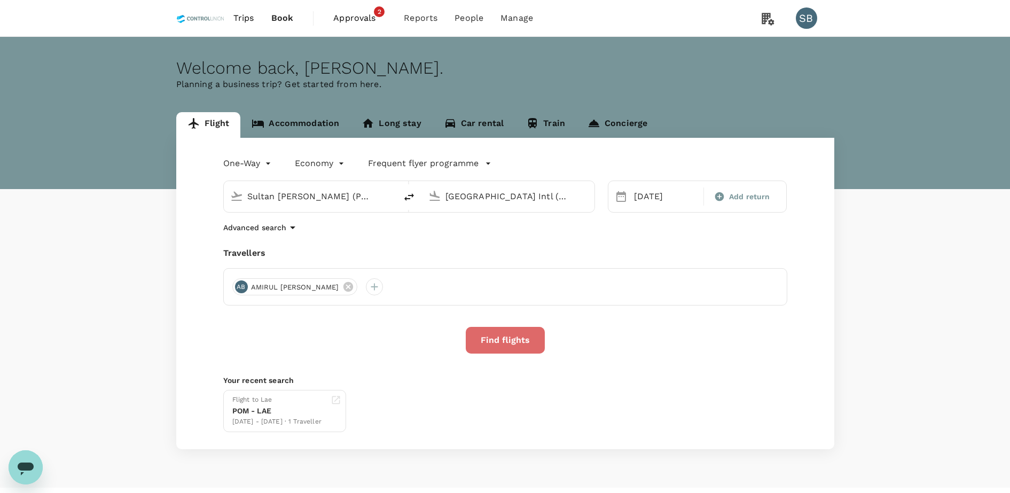
click at [525, 347] on button "Find flights" at bounding box center [505, 340] width 79 height 27
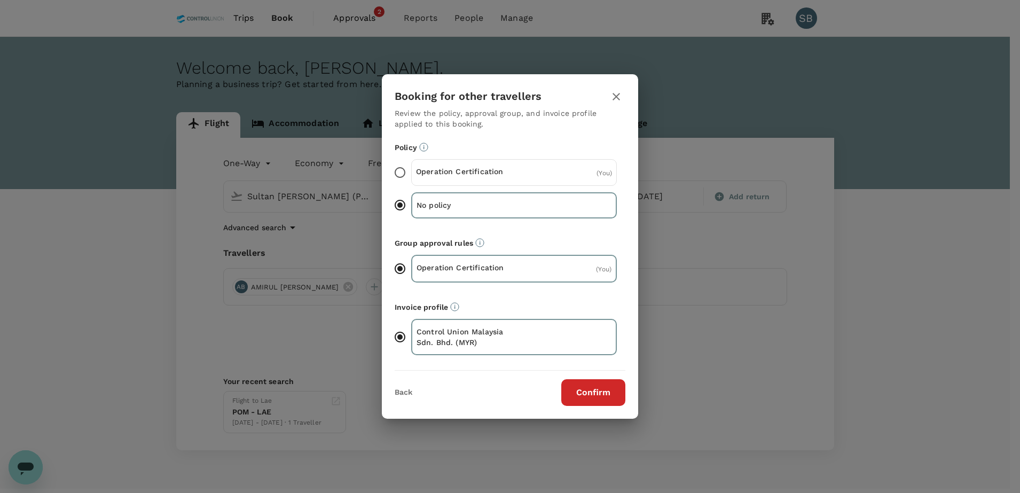
click at [484, 171] on p "Operation Certification" at bounding box center [465, 171] width 98 height 11
click at [411, 171] on input "Operation Certification ( You )" at bounding box center [400, 172] width 22 height 22
click at [584, 400] on button "Confirm" at bounding box center [593, 392] width 64 height 27
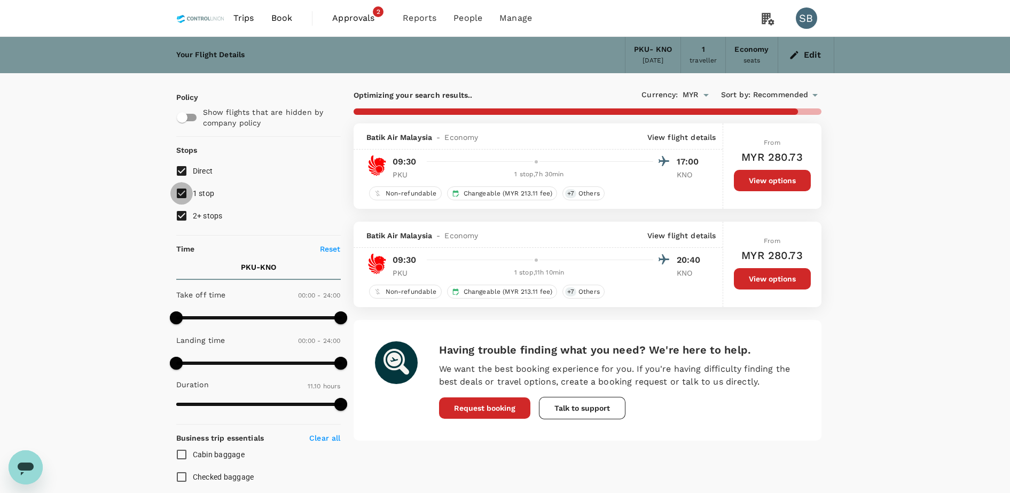
click at [185, 194] on input "1 stop" at bounding box center [181, 193] width 22 height 22
checkbox input "false"
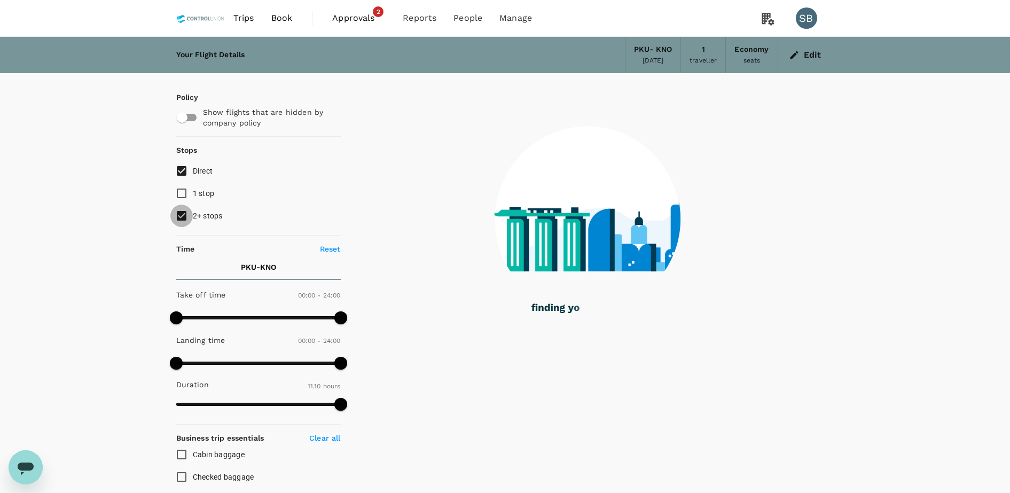
click at [183, 220] on input "2+ stops" at bounding box center [181, 216] width 22 height 22
checkbox input "false"
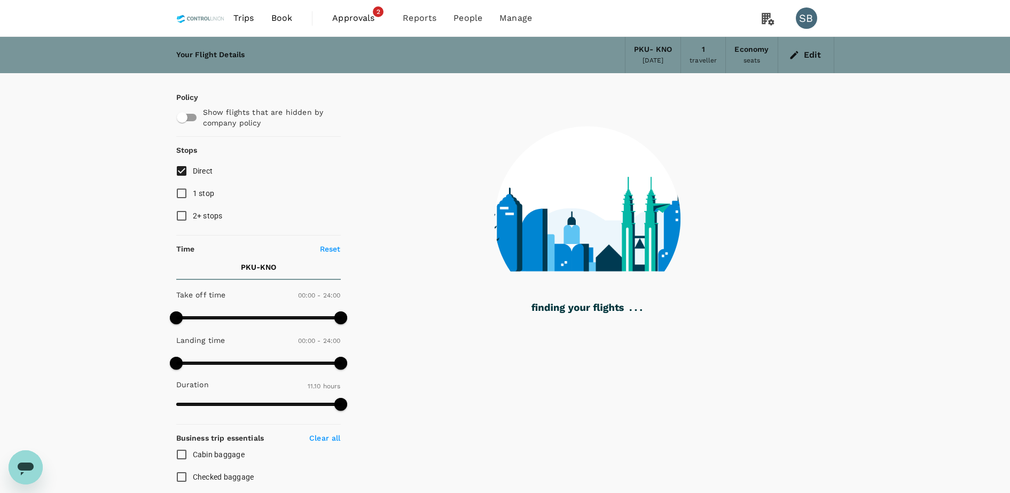
checkbox input "false"
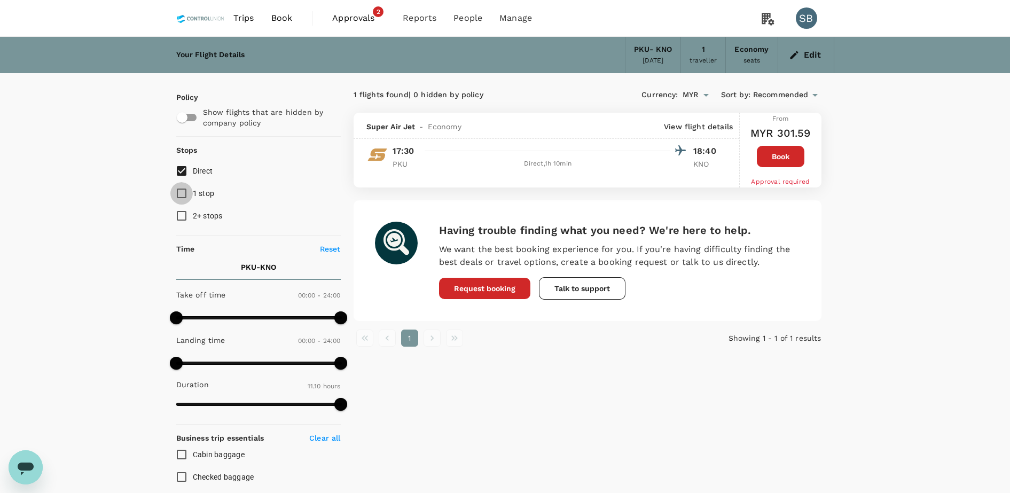
click at [179, 194] on input "1 stop" at bounding box center [181, 193] width 22 height 22
checkbox input "true"
